Goal: Task Accomplishment & Management: Use online tool/utility

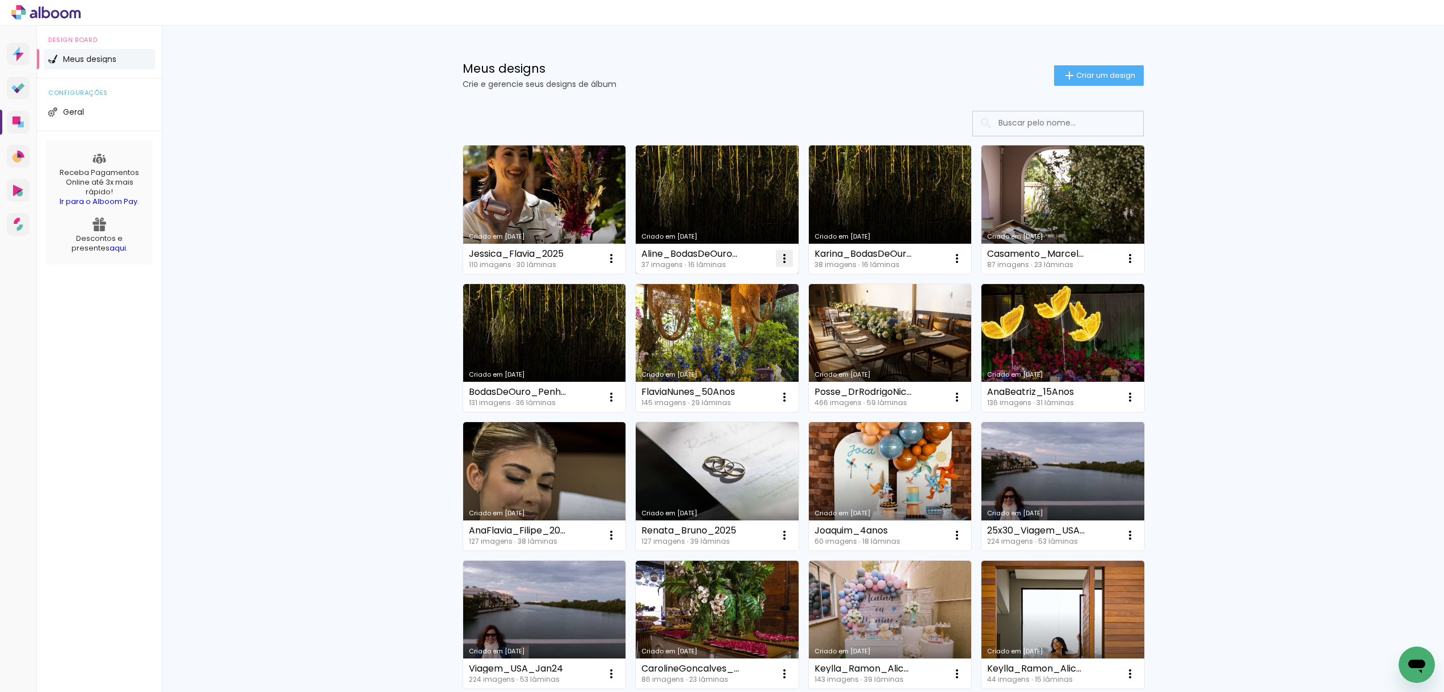
click at [786, 256] on iron-icon at bounding box center [785, 259] width 14 height 14
click at [728, 283] on paper-item "Abrir" at bounding box center [739, 284] width 114 height 23
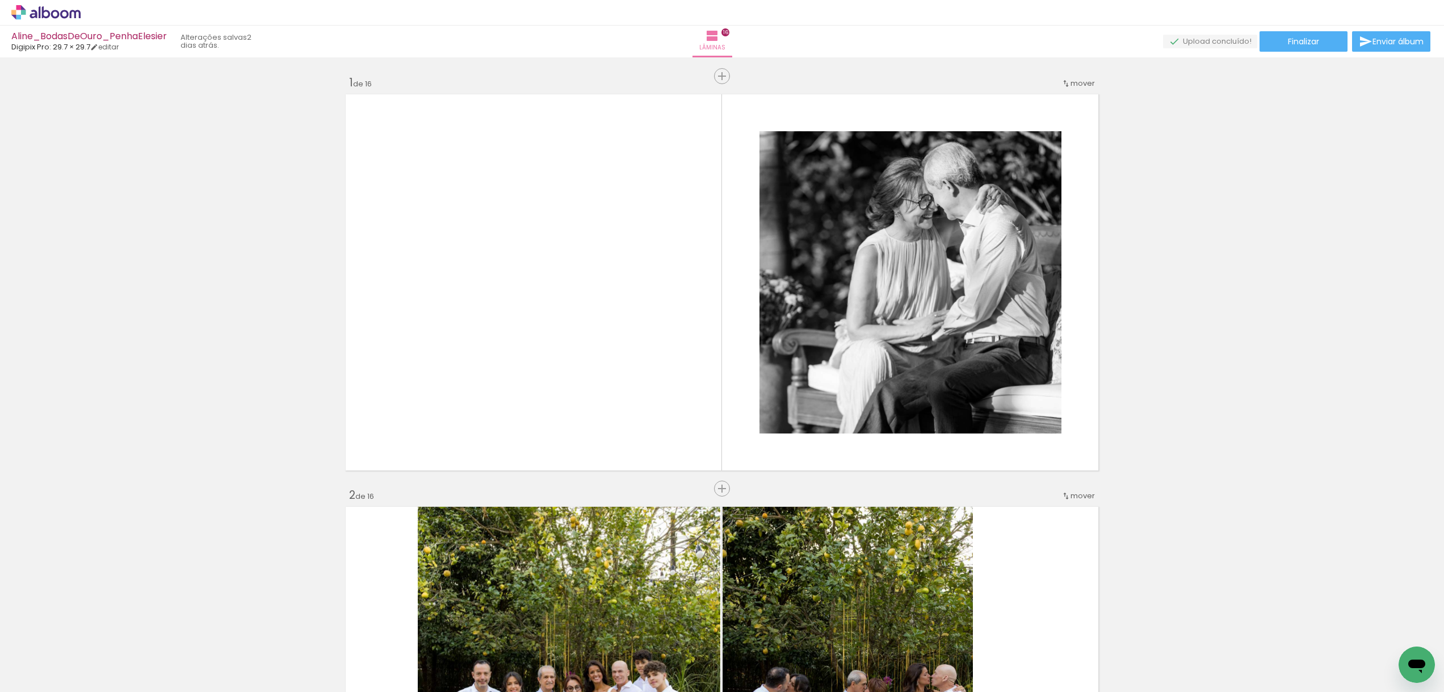
scroll to position [396, 0]
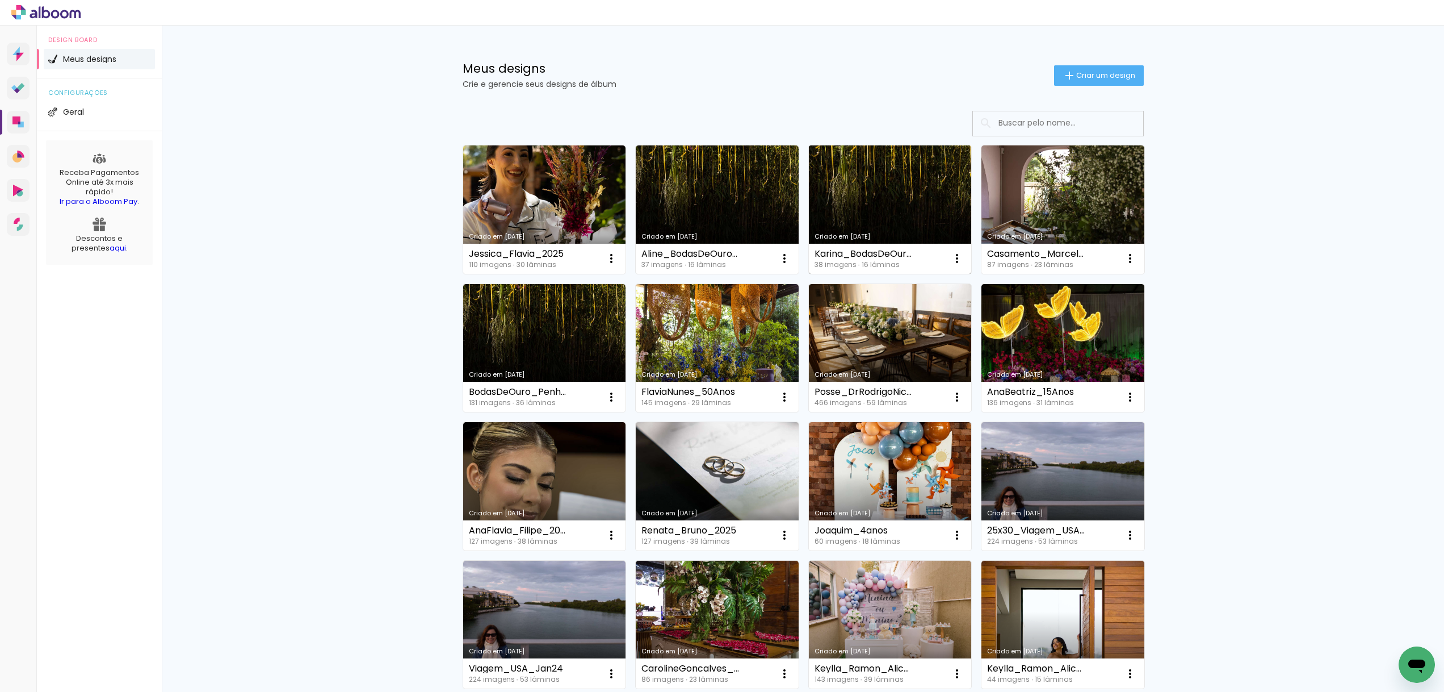
click at [882, 219] on link "Criado em [DATE]" at bounding box center [890, 209] width 163 height 128
click at [540, 338] on link "Criado em [DATE]" at bounding box center [544, 348] width 163 height 128
